Goal: Task Accomplishment & Management: Use online tool/utility

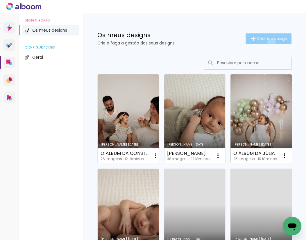
click at [267, 43] on paper-button "Criar um design" at bounding box center [269, 38] width 46 height 10
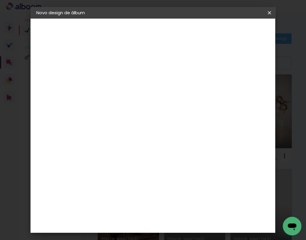
click at [132, 75] on input at bounding box center [132, 78] width 0 height 9
type input "MILENE"
type paper-input "MILENE"
click at [0, 0] on slot "Avançar" at bounding box center [0, 0] width 0 height 0
click at [151, 129] on div "DreambooksPro" at bounding box center [146, 131] width 38 height 5
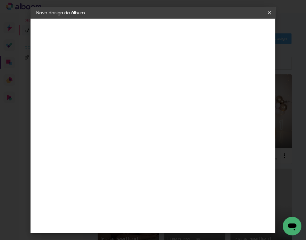
click at [0, 0] on slot "Avançar" at bounding box center [0, 0] width 0 height 0
click at [154, 97] on input "text" at bounding box center [143, 101] width 23 height 9
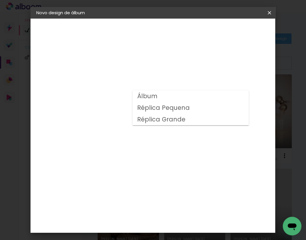
click at [173, 97] on paper-item "Álbum" at bounding box center [191, 96] width 116 height 12
type input "Álbum"
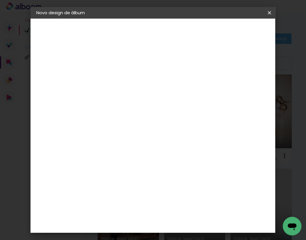
scroll to position [52, 0]
click at [157, 212] on span "20 × 20" at bounding box center [157, 218] width 27 height 12
click at [0, 0] on slot "Avançar" at bounding box center [0, 0] width 0 height 0
click at [234, 33] on span "Iniciar design" at bounding box center [227, 33] width 13 height 8
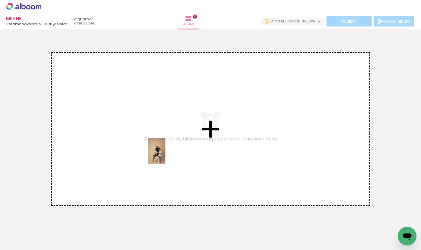
drag, startPoint x: 61, startPoint y: 231, endPoint x: 165, endPoint y: 155, distance: 129.6
click at [165, 155] on quentale-workspace at bounding box center [210, 125] width 421 height 250
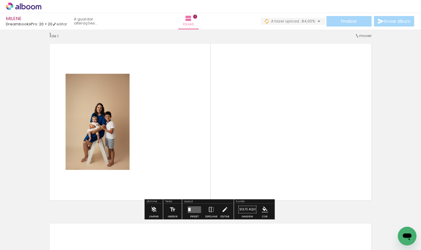
scroll to position [7, 0]
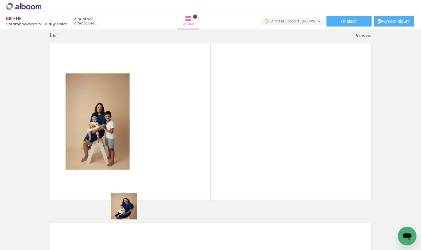
drag, startPoint x: 92, startPoint y: 233, endPoint x: 196, endPoint y: 157, distance: 128.4
click at [196, 157] on quentale-workspace at bounding box center [210, 125] width 421 height 250
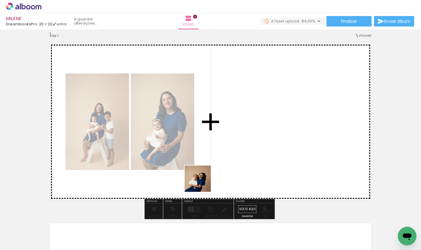
drag, startPoint x: 127, startPoint y: 228, endPoint x: 235, endPoint y: 160, distance: 127.4
click at [235, 160] on quentale-workspace at bounding box center [210, 125] width 421 height 250
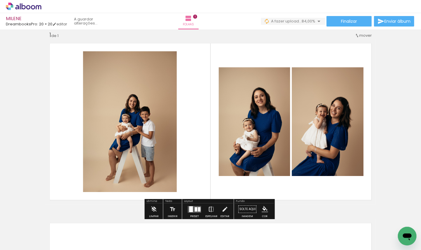
click at [210, 206] on iron-icon at bounding box center [211, 209] width 6 height 12
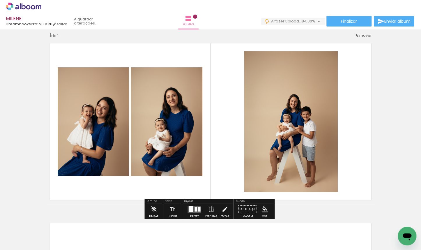
click at [223, 208] on iron-icon at bounding box center [224, 209] width 6 height 12
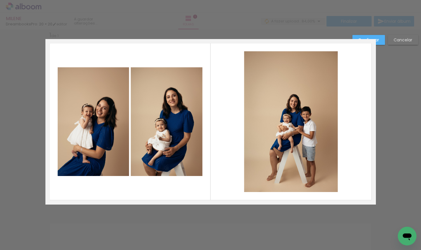
click at [248, 140] on quentale-photo at bounding box center [291, 121] width 94 height 141
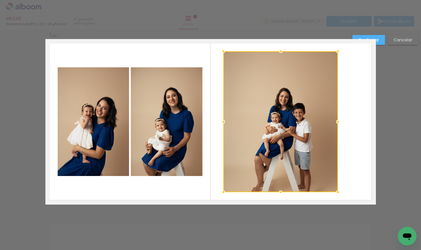
drag, startPoint x: 241, startPoint y: 122, endPoint x: 220, endPoint y: 124, distance: 20.8
click at [220, 124] on div at bounding box center [223, 122] width 12 height 12
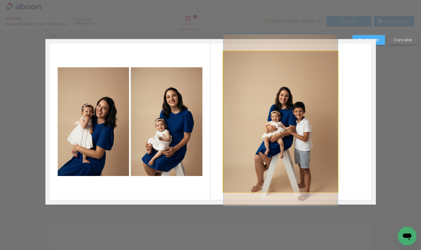
drag, startPoint x: 286, startPoint y: 129, endPoint x: 291, endPoint y: 127, distance: 5.1
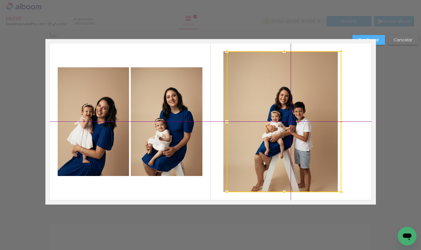
drag, startPoint x: 270, startPoint y: 127, endPoint x: 280, endPoint y: 127, distance: 9.6
click at [280, 127] on div at bounding box center [284, 121] width 114 height 141
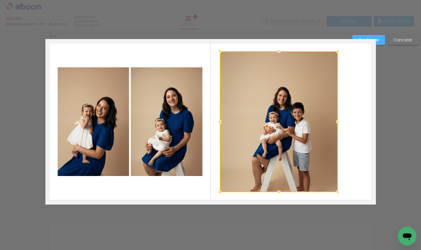
drag, startPoint x: 241, startPoint y: 121, endPoint x: 217, endPoint y: 120, distance: 23.6
click at [217, 120] on div at bounding box center [220, 122] width 12 height 12
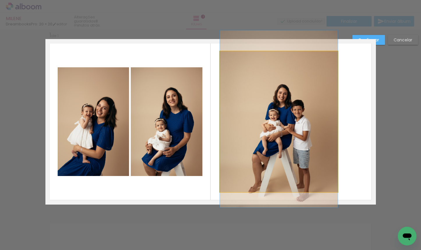
drag, startPoint x: 270, startPoint y: 126, endPoint x: 278, endPoint y: 123, distance: 8.3
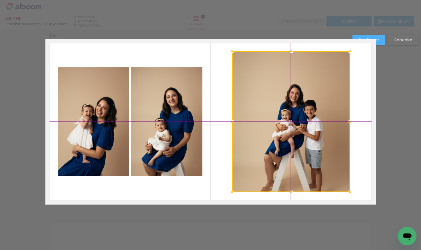
drag, startPoint x: 273, startPoint y: 132, endPoint x: 303, endPoint y: 85, distance: 55.4
click at [281, 127] on div at bounding box center [291, 121] width 118 height 141
click at [379, 39] on paper-button "Confirmar" at bounding box center [368, 40] width 33 height 10
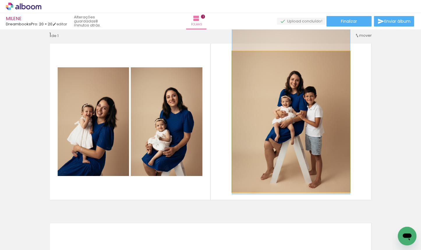
drag, startPoint x: 311, startPoint y: 122, endPoint x: 312, endPoint y: 110, distance: 11.7
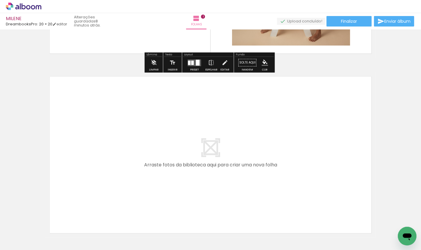
scroll to position [198, 0]
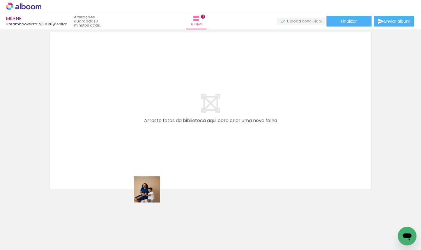
drag, startPoint x: 151, startPoint y: 232, endPoint x: 136, endPoint y: 147, distance: 87.1
click at [136, 147] on quentale-workspace at bounding box center [210, 125] width 421 height 250
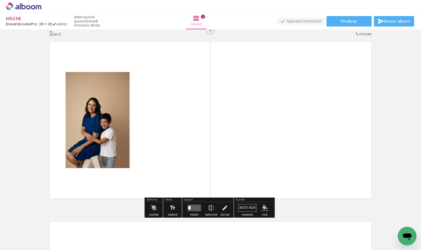
scroll to position [187, 0]
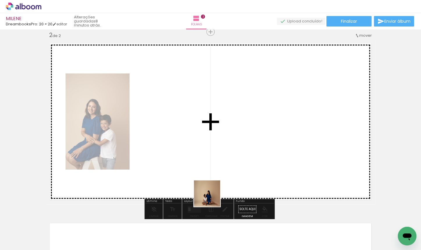
drag, startPoint x: 201, startPoint y: 229, endPoint x: 226, endPoint y: 151, distance: 81.7
click at [226, 151] on quentale-workspace at bounding box center [210, 125] width 421 height 250
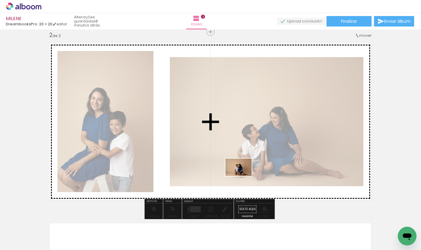
drag, startPoint x: 225, startPoint y: 231, endPoint x: 243, endPoint y: 176, distance: 57.8
click at [243, 176] on quentale-workspace at bounding box center [210, 125] width 421 height 250
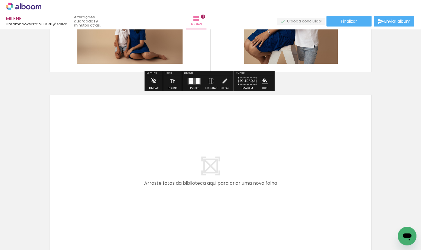
scroll to position [365, 0]
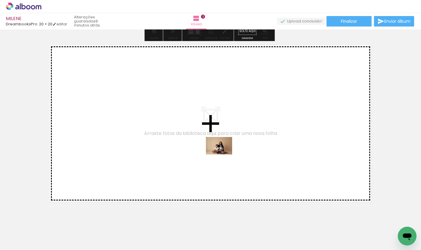
drag, startPoint x: 257, startPoint y: 227, endPoint x: 223, endPoint y: 154, distance: 79.9
click at [223, 154] on quentale-workspace at bounding box center [210, 125] width 421 height 250
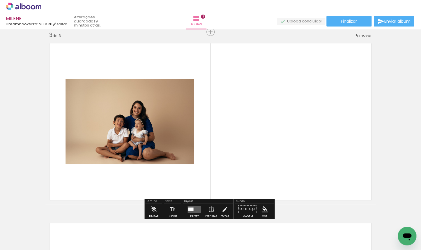
scroll to position [381, 0]
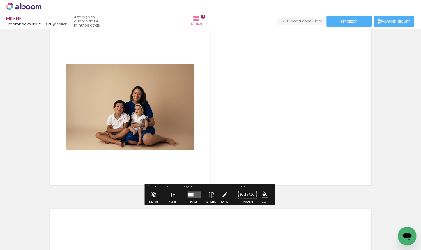
click at [194, 194] on quentale-layouter at bounding box center [193, 194] width 13 height 7
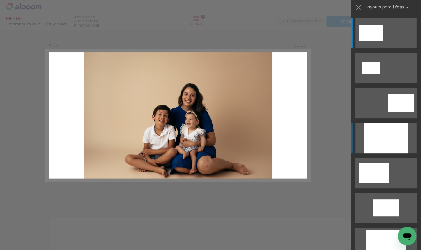
scroll to position [366, 0]
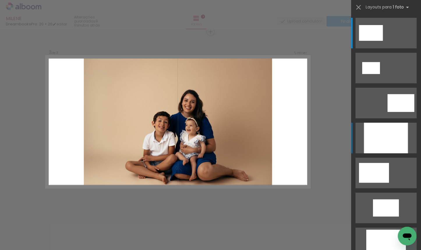
click at [397, 142] on div at bounding box center [386, 138] width 44 height 31
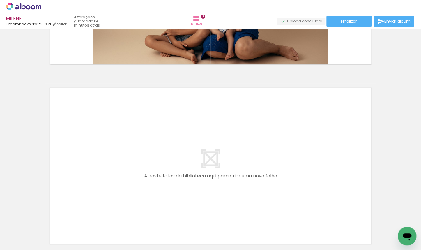
scroll to position [535, 0]
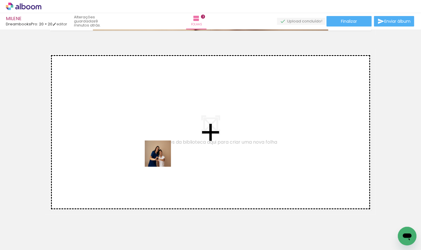
drag, startPoint x: 176, startPoint y: 231, endPoint x: 162, endPoint y: 158, distance: 74.3
click at [162, 158] on quentale-workspace at bounding box center [210, 125] width 421 height 250
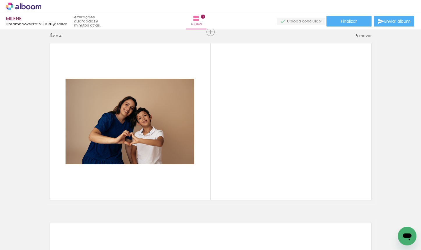
scroll to position [546, 0]
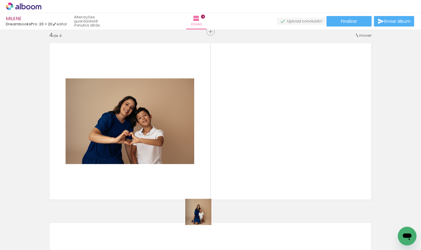
drag, startPoint x: 204, startPoint y: 222, endPoint x: 187, endPoint y: 150, distance: 73.8
click at [187, 150] on quentale-workspace at bounding box center [210, 125] width 421 height 250
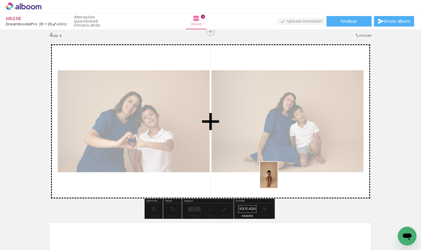
drag, startPoint x: 270, startPoint y: 187, endPoint x: 278, endPoint y: 179, distance: 11.4
click at [278, 179] on quentale-workspace at bounding box center [210, 125] width 421 height 250
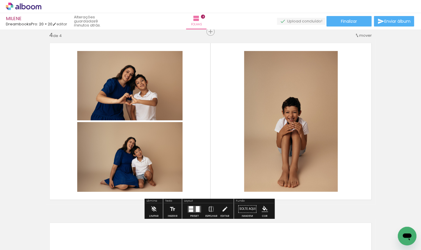
click at [0, 0] on slot "P&B" at bounding box center [0, 0] width 0 height 0
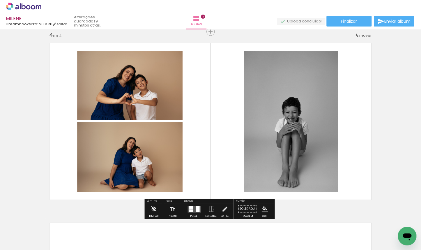
click at [0, 0] on slot "P&B" at bounding box center [0, 0] width 0 height 0
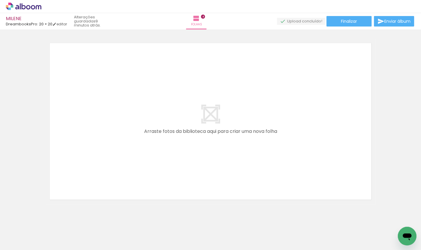
scroll to position [0, 175]
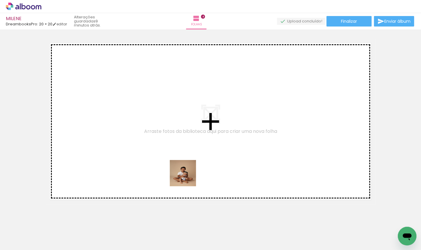
drag, startPoint x: 208, startPoint y: 211, endPoint x: 180, endPoint y: 163, distance: 54.8
click at [180, 163] on quentale-workspace at bounding box center [210, 125] width 421 height 250
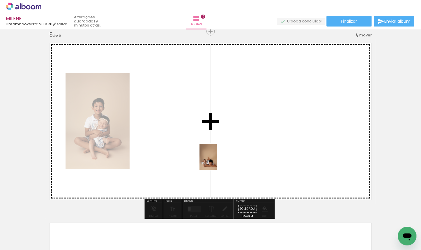
drag, startPoint x: 246, startPoint y: 232, endPoint x: 217, endPoint y: 161, distance: 77.2
click at [217, 161] on quentale-workspace at bounding box center [210, 125] width 421 height 250
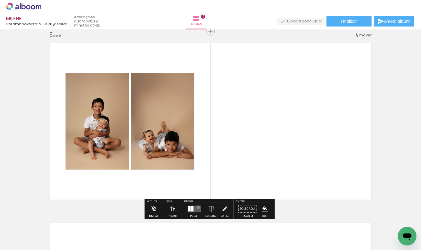
drag, startPoint x: 197, startPoint y: 207, endPoint x: 258, endPoint y: 196, distance: 62.8
click at [197, 207] on quentale-layouter at bounding box center [193, 208] width 13 height 7
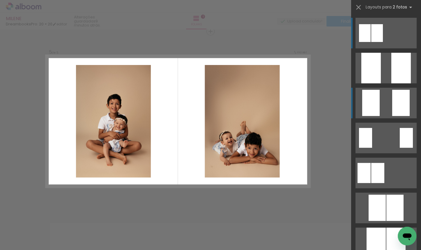
click at [383, 42] on div at bounding box center [377, 33] width 12 height 18
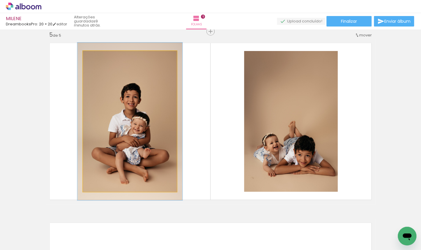
type paper-slider "112"
click at [99, 58] on div at bounding box center [98, 56] width 5 height 5
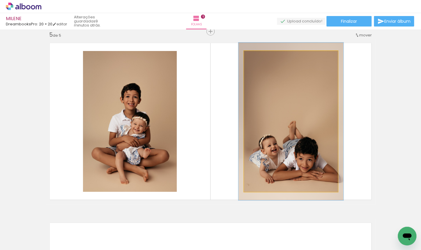
type paper-slider "112"
click at [258, 57] on div at bounding box center [259, 56] width 5 height 5
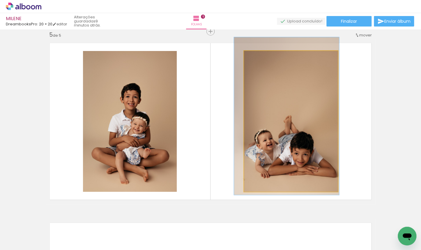
drag, startPoint x: 266, startPoint y: 107, endPoint x: 261, endPoint y: 102, distance: 6.4
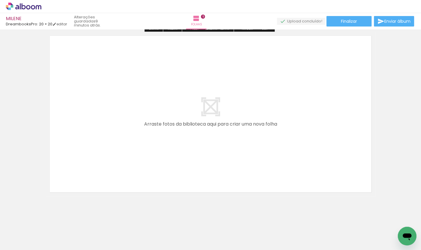
scroll to position [916, 0]
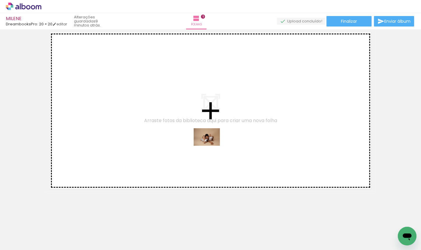
drag, startPoint x: 277, startPoint y: 234, endPoint x: 211, endPoint y: 145, distance: 110.6
click at [211, 145] on quentale-workspace at bounding box center [210, 125] width 421 height 250
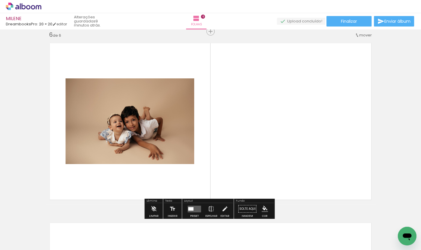
scroll to position [905, 0]
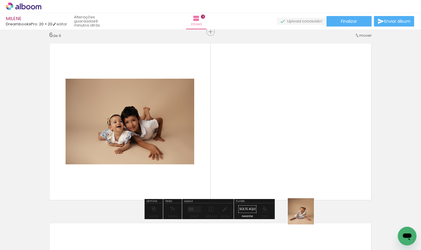
drag, startPoint x: 305, startPoint y: 215, endPoint x: 257, endPoint y: 139, distance: 90.6
click at [257, 139] on quentale-workspace at bounding box center [210, 125] width 421 height 250
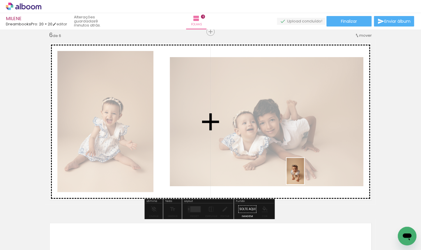
drag, startPoint x: 340, startPoint y: 236, endPoint x: 304, endPoint y: 175, distance: 70.5
click at [304, 175] on quentale-workspace at bounding box center [210, 125] width 421 height 250
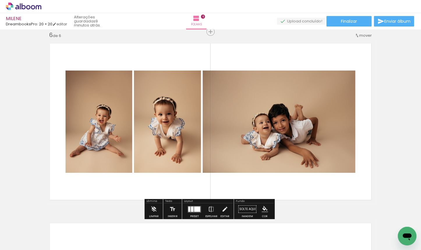
click at [188, 207] on div at bounding box center [189, 208] width 2 height 5
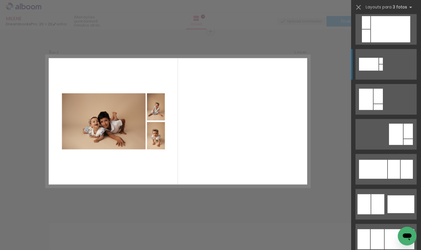
scroll to position [317, 0]
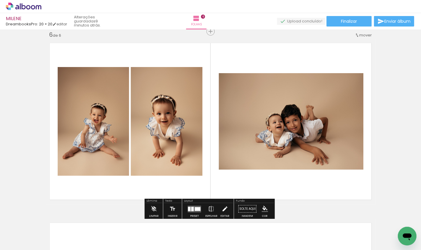
click at [225, 206] on iron-icon at bounding box center [224, 209] width 6 height 12
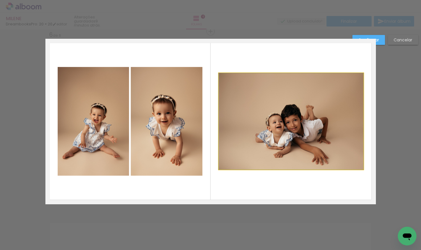
click at [263, 146] on quentale-photo at bounding box center [291, 121] width 145 height 96
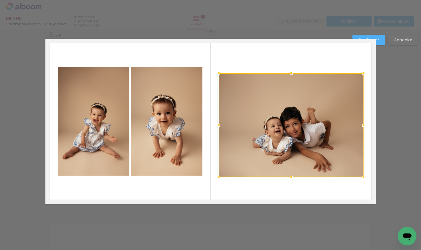
drag, startPoint x: 290, startPoint y: 170, endPoint x: 291, endPoint y: 180, distance: 9.6
click at [291, 180] on div at bounding box center [291, 177] width 12 height 12
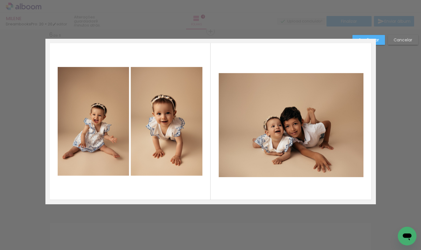
click at [293, 83] on quentale-photo at bounding box center [291, 125] width 145 height 104
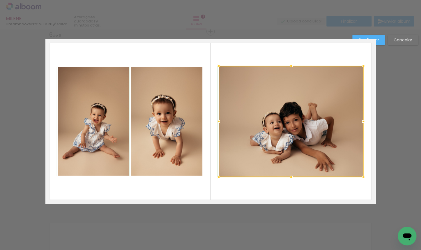
drag, startPoint x: 289, startPoint y: 71, endPoint x: 288, endPoint y: 65, distance: 5.6
click at [288, 65] on div at bounding box center [291, 66] width 12 height 12
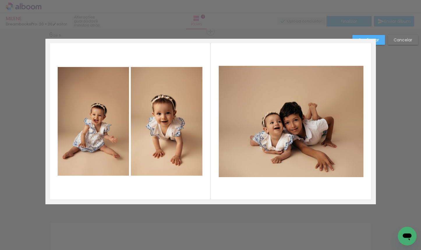
click at [379, 42] on paper-button "Confirmar" at bounding box center [368, 40] width 33 height 10
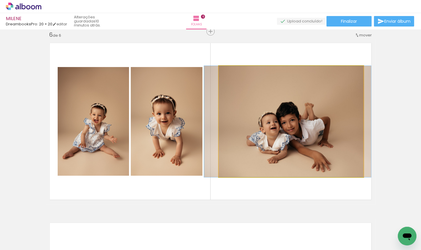
drag, startPoint x: 310, startPoint y: 110, endPoint x: 306, endPoint y: 110, distance: 3.5
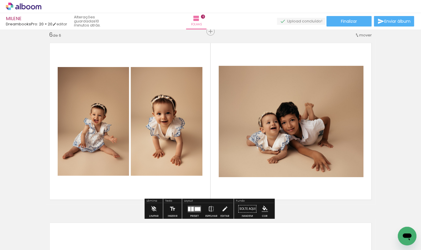
click at [0, 0] on slot "P&B" at bounding box center [0, 0] width 0 height 0
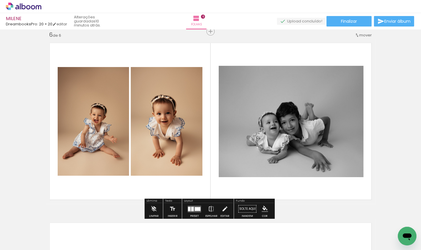
click at [0, 0] on slot "P&B" at bounding box center [0, 0] width 0 height 0
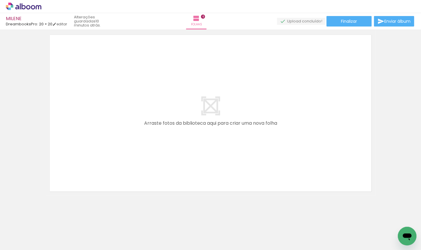
scroll to position [0, 424]
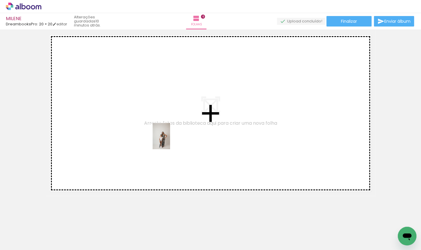
drag, startPoint x: 126, startPoint y: 233, endPoint x: 170, endPoint y: 140, distance: 102.7
click at [170, 140] on quentale-workspace at bounding box center [210, 125] width 421 height 250
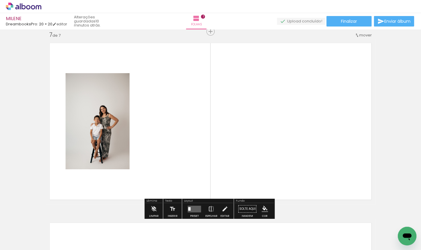
scroll to position [1085, 0]
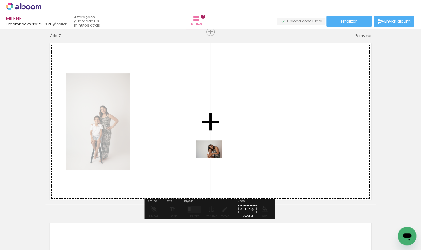
drag, startPoint x: 161, startPoint y: 230, endPoint x: 214, endPoint y: 158, distance: 89.5
click at [214, 158] on quentale-workspace at bounding box center [210, 125] width 421 height 250
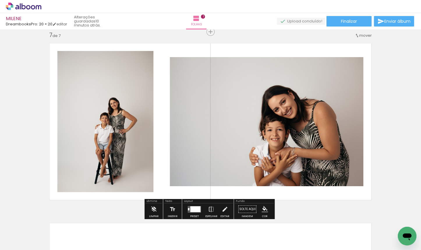
click at [200, 209] on div at bounding box center [194, 209] width 16 height 12
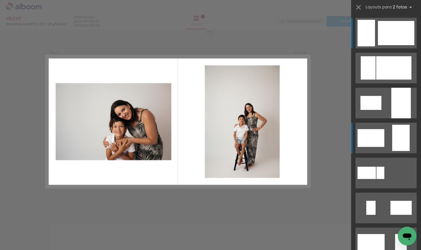
scroll to position [1085, 0]
click at [392, 79] on div at bounding box center [393, 67] width 35 height 23
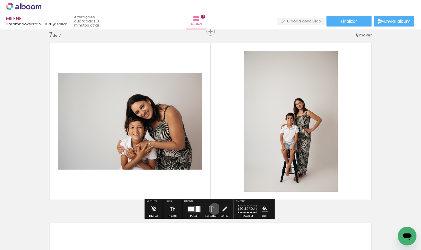
click at [213, 208] on paper-button "Espelhar" at bounding box center [210, 210] width 15 height 15
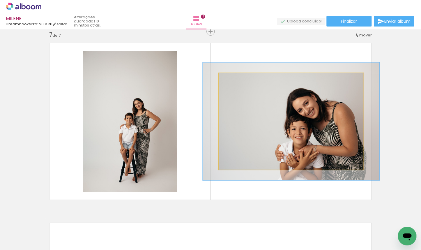
drag, startPoint x: 232, startPoint y: 78, endPoint x: 239, endPoint y: 80, distance: 7.1
type paper-slider "126"
click at [237, 79] on div at bounding box center [236, 79] width 5 height 5
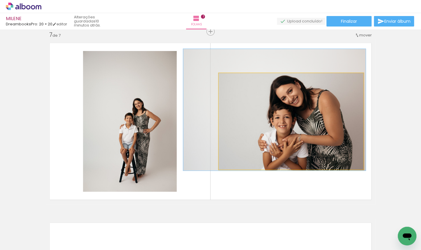
drag, startPoint x: 276, startPoint y: 130, endPoint x: 259, endPoint y: 119, distance: 20.3
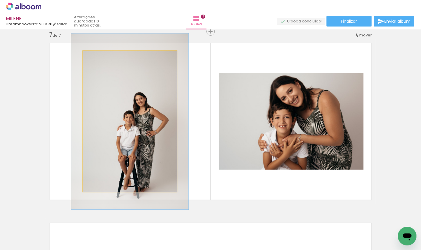
drag, startPoint x: 96, startPoint y: 57, endPoint x: 101, endPoint y: 56, distance: 4.7
type paper-slider "125"
click at [101, 56] on div at bounding box center [101, 56] width 5 height 5
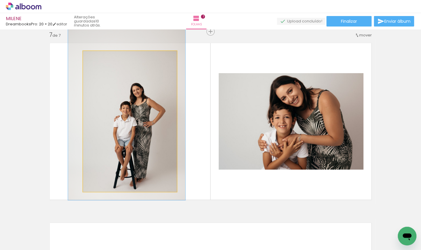
drag, startPoint x: 117, startPoint y: 113, endPoint x: 114, endPoint y: 104, distance: 9.8
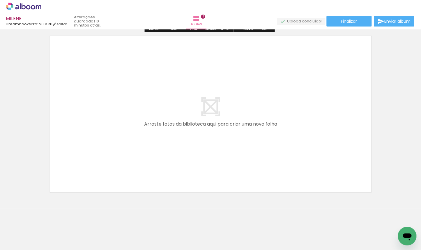
scroll to position [1275, 0]
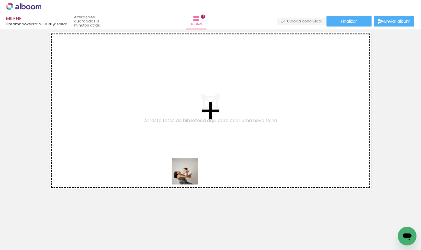
drag, startPoint x: 196, startPoint y: 230, endPoint x: 180, endPoint y: 154, distance: 78.4
click at [180, 154] on quentale-workspace at bounding box center [210, 125] width 421 height 250
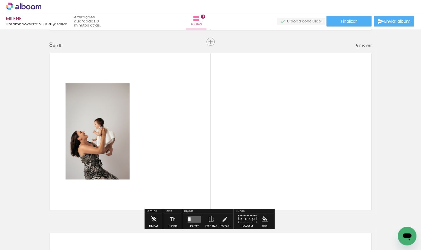
scroll to position [1284, 0]
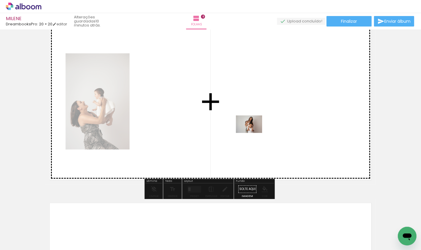
drag, startPoint x: 220, startPoint y: 230, endPoint x: 253, endPoint y: 133, distance: 102.7
click at [253, 133] on quentale-workspace at bounding box center [210, 125] width 421 height 250
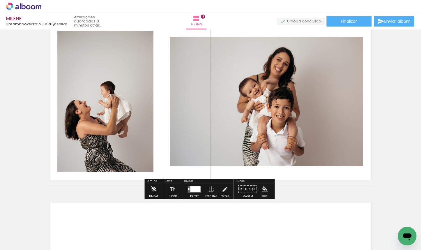
drag, startPoint x: 196, startPoint y: 189, endPoint x: 258, endPoint y: 165, distance: 67.1
click at [196, 189] on div at bounding box center [195, 189] width 10 height 6
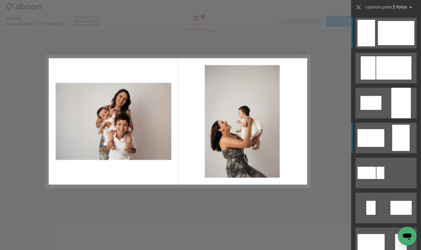
scroll to position [1264, 0]
click at [370, 79] on div at bounding box center [368, 67] width 15 height 23
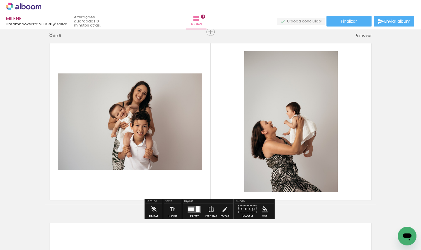
click at [208, 207] on iron-icon at bounding box center [211, 209] width 6 height 12
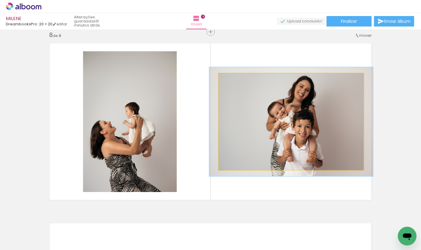
type paper-slider "113"
click at [233, 79] on div at bounding box center [234, 79] width 5 height 5
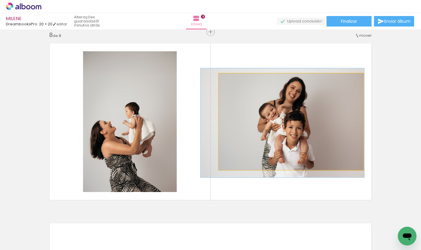
drag, startPoint x: 251, startPoint y: 106, endPoint x: 242, endPoint y: 108, distance: 9.5
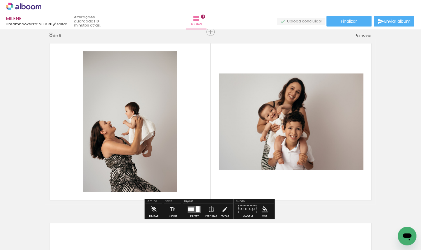
click at [0, 0] on slot "P&B" at bounding box center [0, 0] width 0 height 0
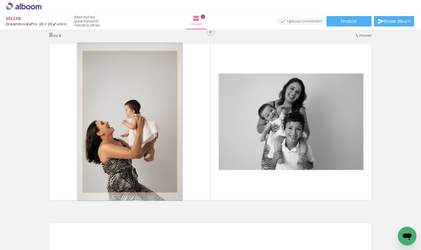
drag, startPoint x: 94, startPoint y: 56, endPoint x: 98, endPoint y: 55, distance: 3.5
type paper-slider "117"
click at [98, 55] on div at bounding box center [98, 57] width 5 height 5
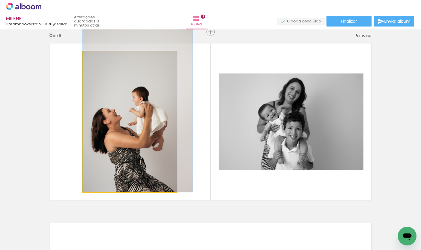
drag, startPoint x: 113, startPoint y: 96, endPoint x: 121, endPoint y: 85, distance: 13.9
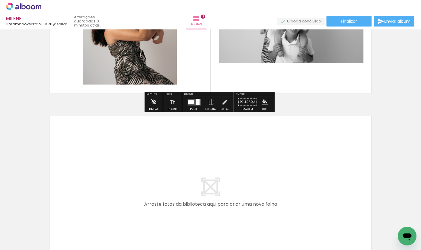
scroll to position [1400, 0]
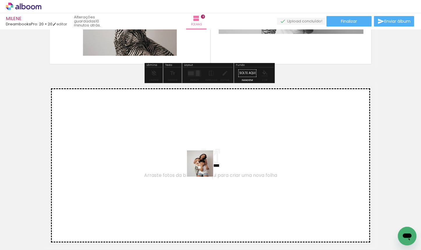
drag, startPoint x: 258, startPoint y: 230, endPoint x: 201, endPoint y: 163, distance: 87.5
click at [201, 163] on quentale-workspace at bounding box center [210, 125] width 421 height 250
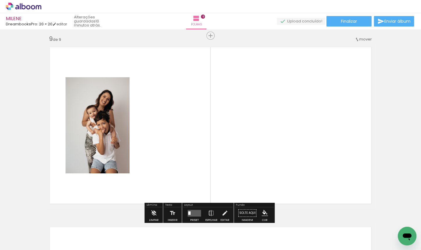
scroll to position [1444, 0]
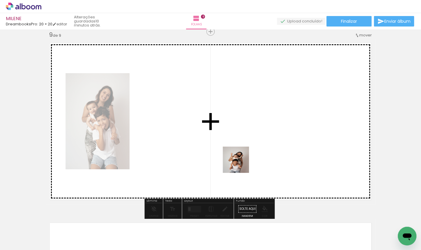
drag, startPoint x: 293, startPoint y: 233, endPoint x: 228, endPoint y: 153, distance: 103.4
click at [228, 153] on quentale-workspace at bounding box center [210, 125] width 421 height 250
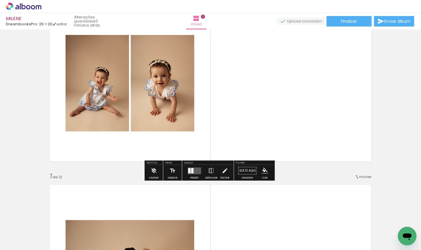
click at [192, 171] on quentale-layouter at bounding box center [193, 170] width 13 height 7
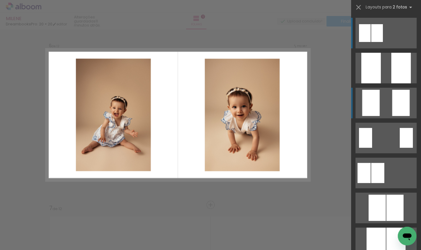
scroll to position [905, 0]
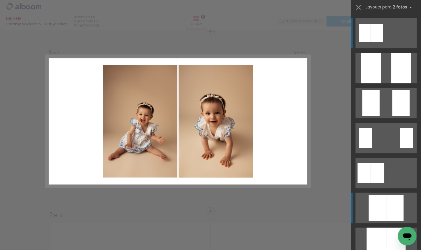
click at [391, 83] on div at bounding box center [400, 68] width 19 height 31
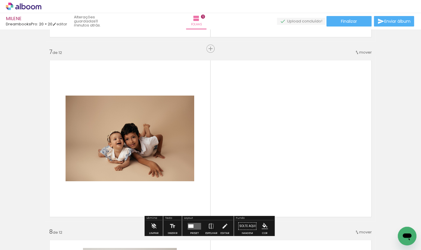
scroll to position [1084, 0]
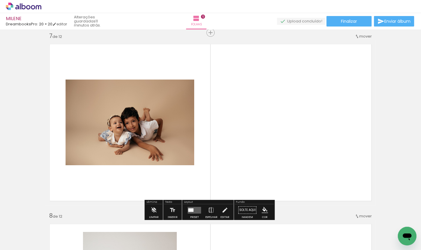
click at [194, 206] on div at bounding box center [194, 210] width 16 height 12
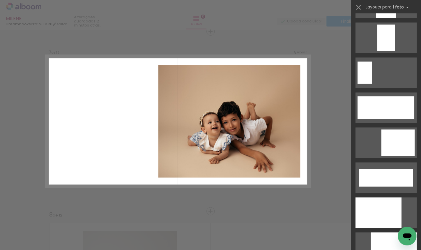
scroll to position [1451, 0]
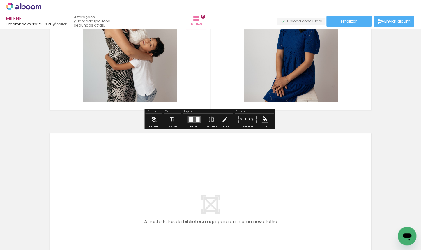
scroll to position [2162, 0]
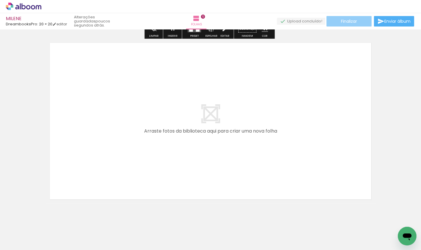
click at [349, 24] on paper-button "Finalizar" at bounding box center [348, 21] width 45 height 10
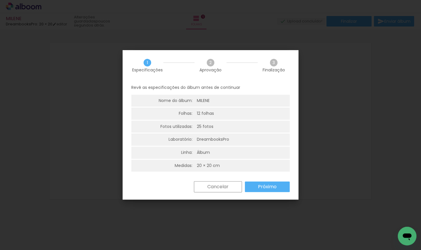
click at [278, 183] on paper-button "Próximo" at bounding box center [267, 186] width 45 height 10
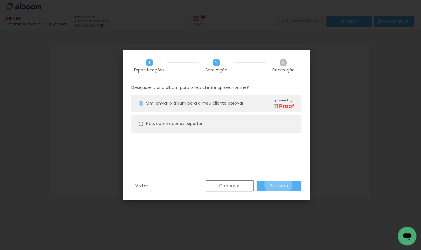
click at [0, 0] on slot "Próximo" at bounding box center [0, 0] width 0 height 0
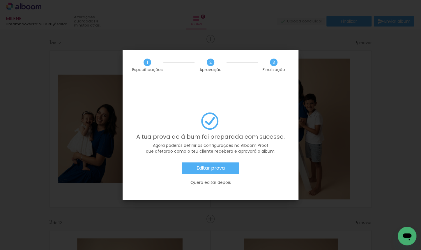
scroll to position [0, 438]
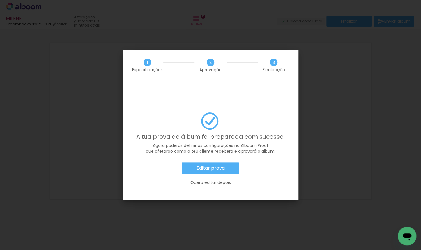
click at [226, 162] on paper-button "Editar prova" at bounding box center [210, 168] width 57 height 12
